Goal: Task Accomplishment & Management: Manage account settings

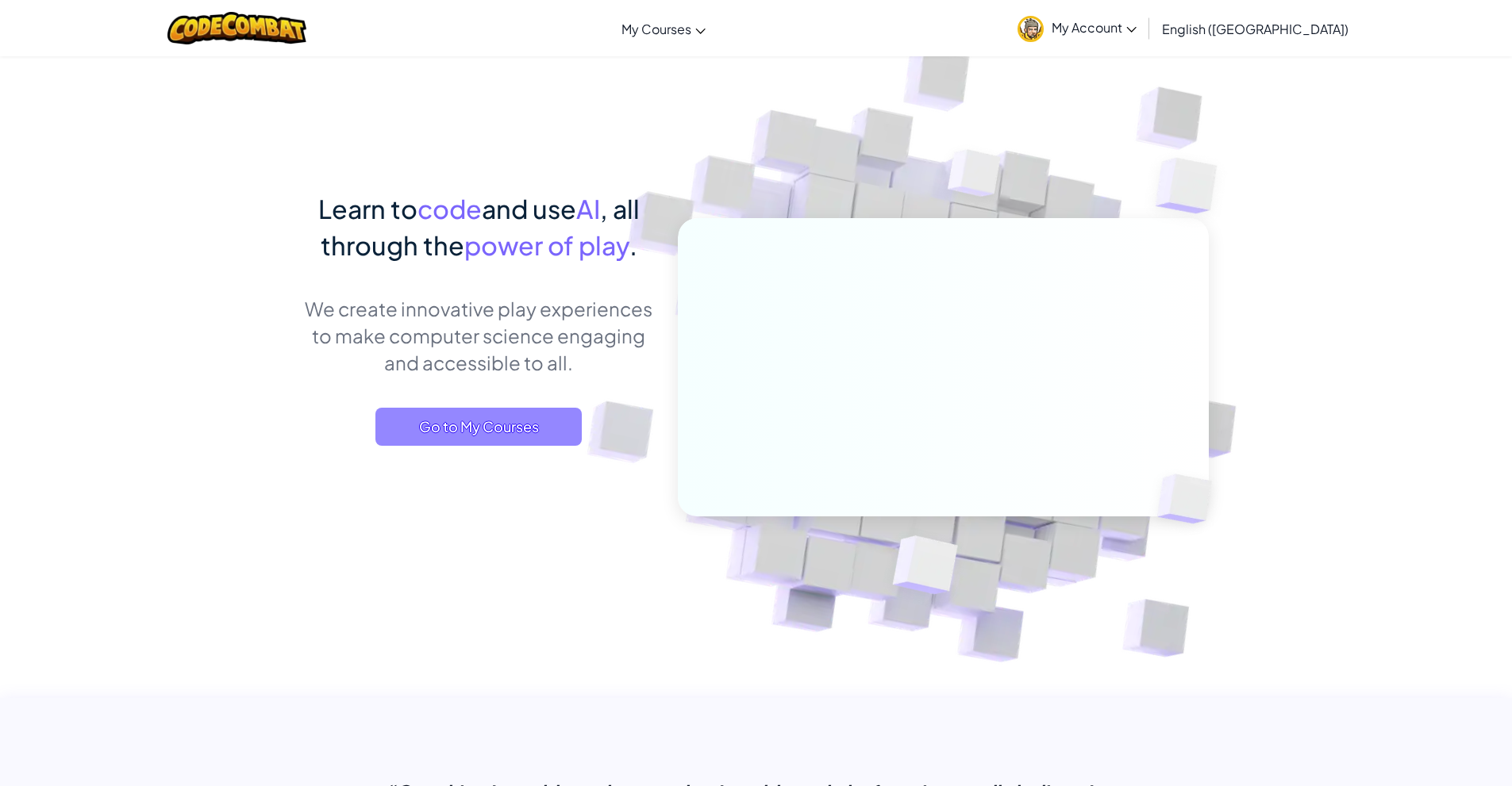
click at [494, 436] on span "Go to My Courses" at bounding box center [478, 427] width 206 height 38
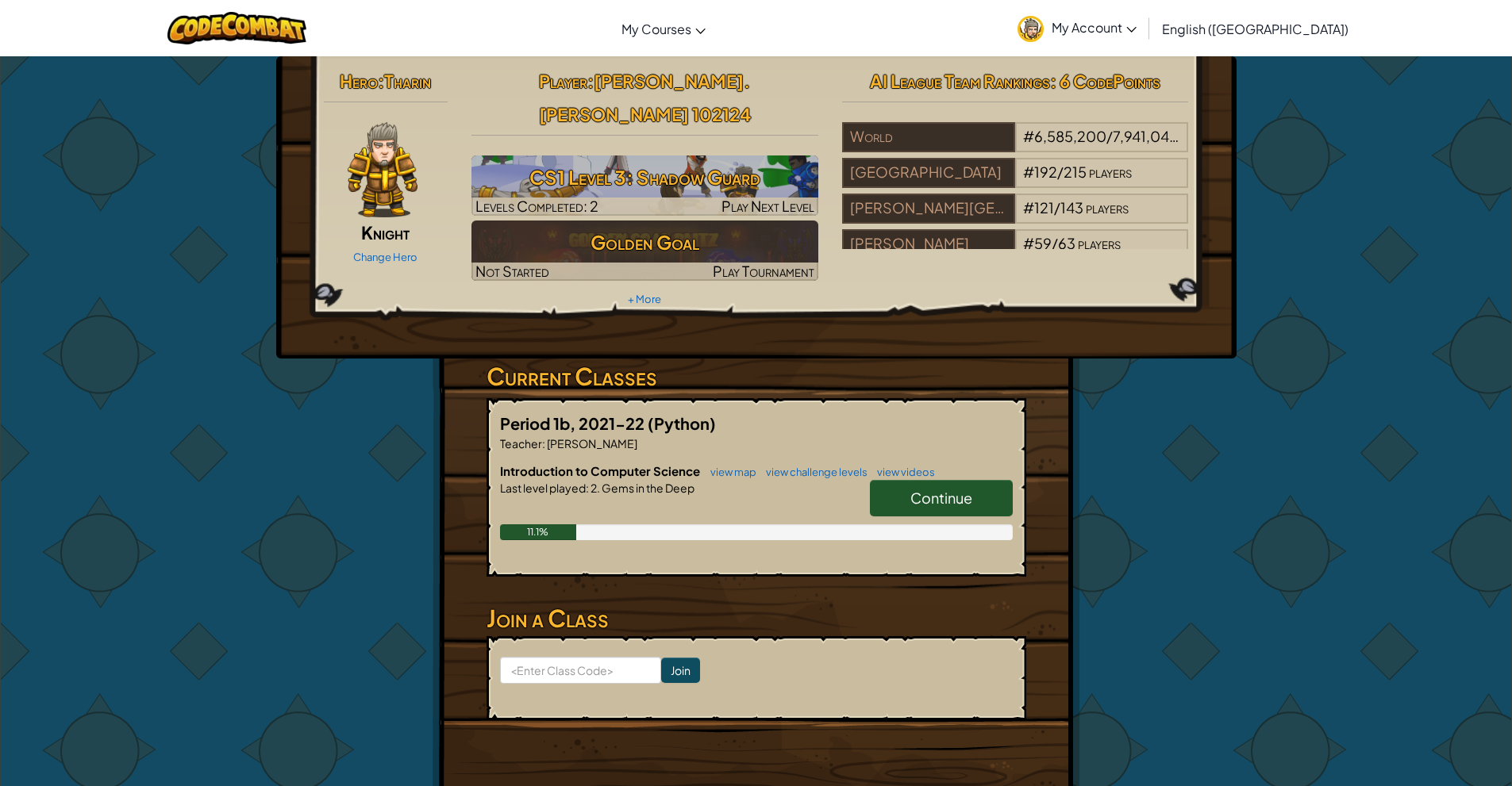
click at [714, 72] on span "[PERSON_NAME].[PERSON_NAME] 102124" at bounding box center [645, 97] width 212 height 55
click at [1145, 35] on link "My Account" at bounding box center [1076, 27] width 135 height 50
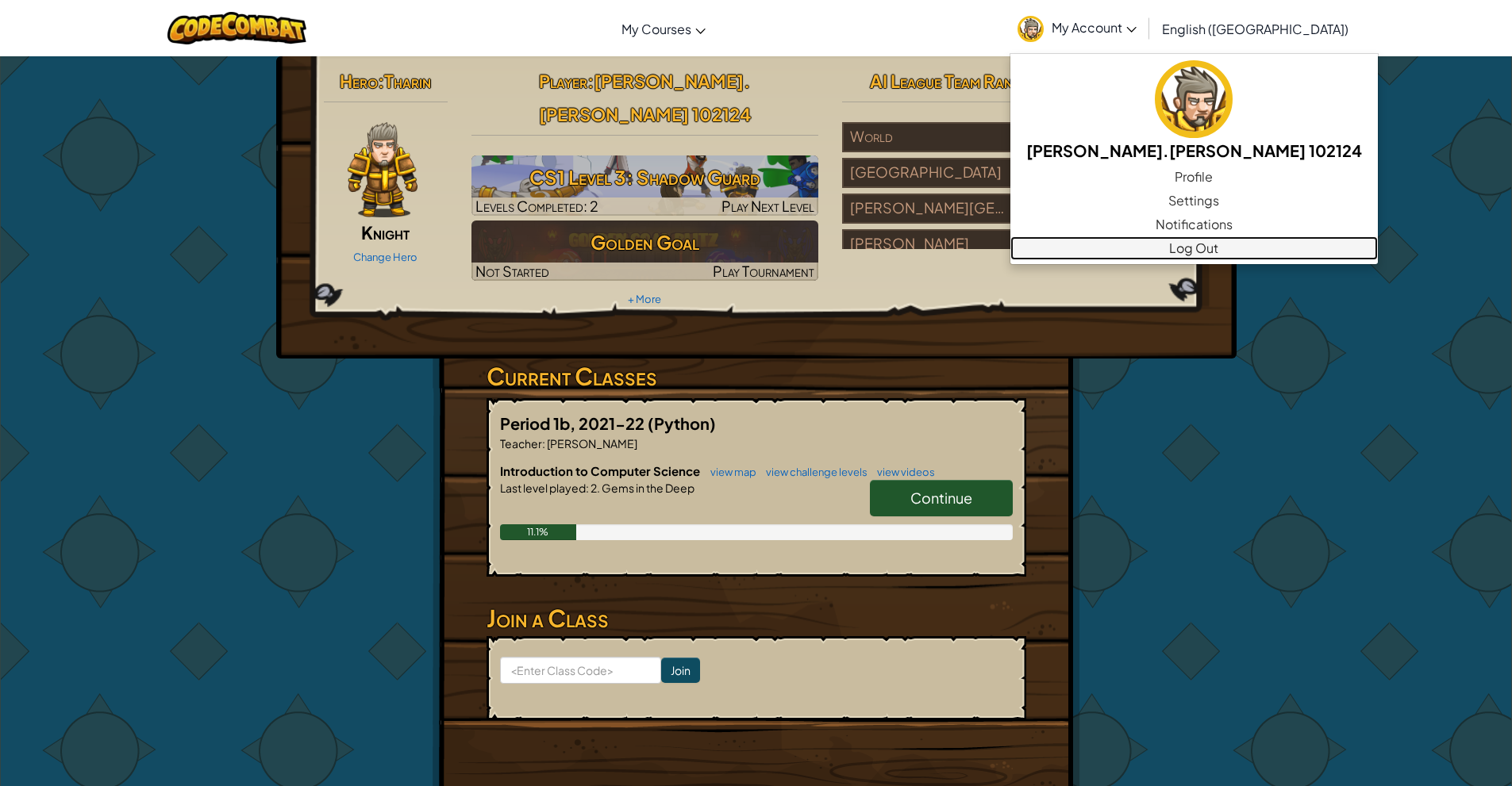
click at [1216, 250] on link "Log Out" at bounding box center [1194, 248] width 367 height 24
